Goal: Navigation & Orientation: Find specific page/section

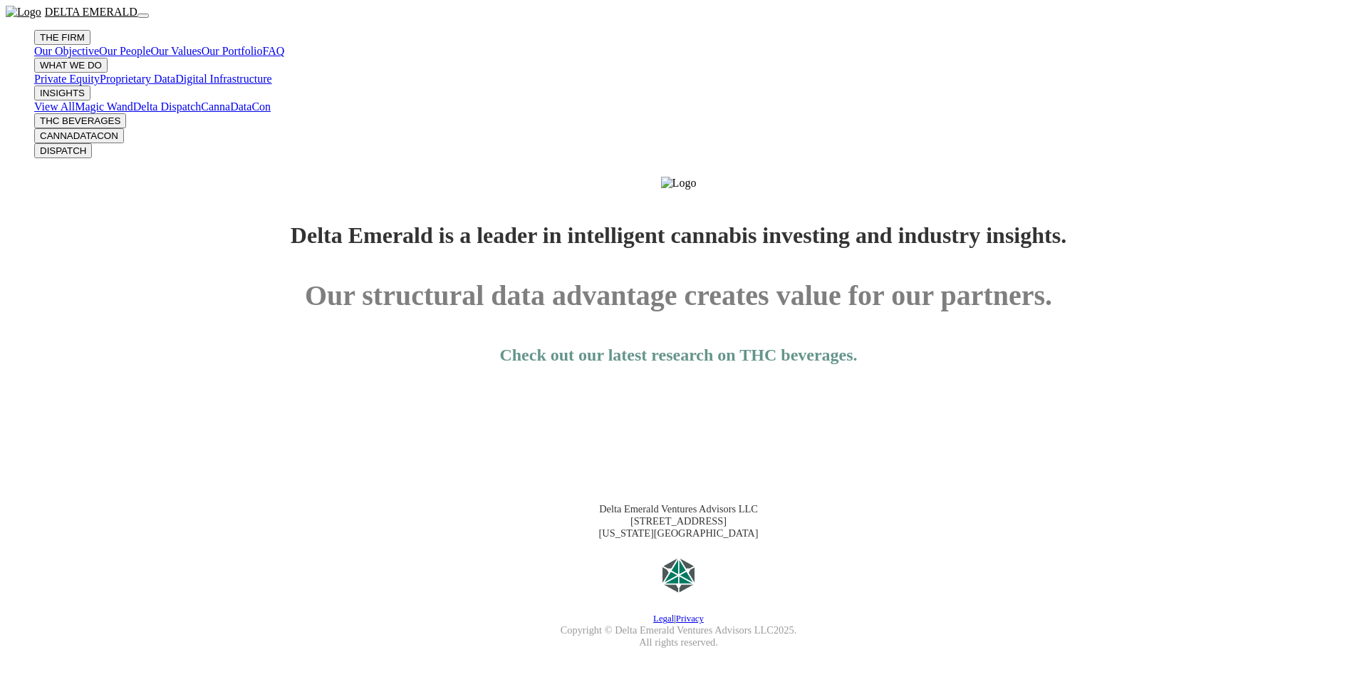
click at [90, 38] on button "INSIGHTS" at bounding box center [62, 37] width 56 height 15
click at [90, 37] on button "WHAT WE DO" at bounding box center [62, 37] width 56 height 15
click at [90, 33] on button "THE FIRM" at bounding box center [62, 37] width 56 height 15
click at [150, 57] on link "Our People" at bounding box center [124, 51] width 51 height 12
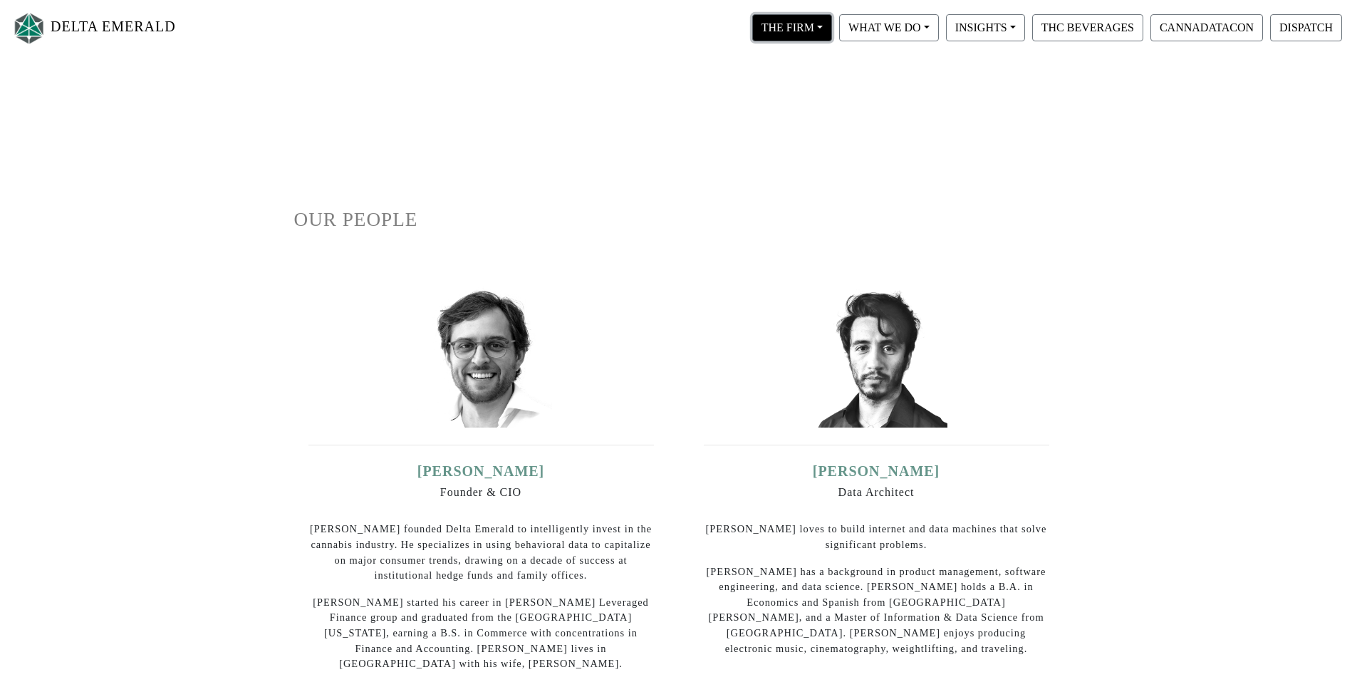
click at [814, 26] on button "THE FIRM" at bounding box center [792, 27] width 80 height 27
